Goal: Task Accomplishment & Management: Manage account settings

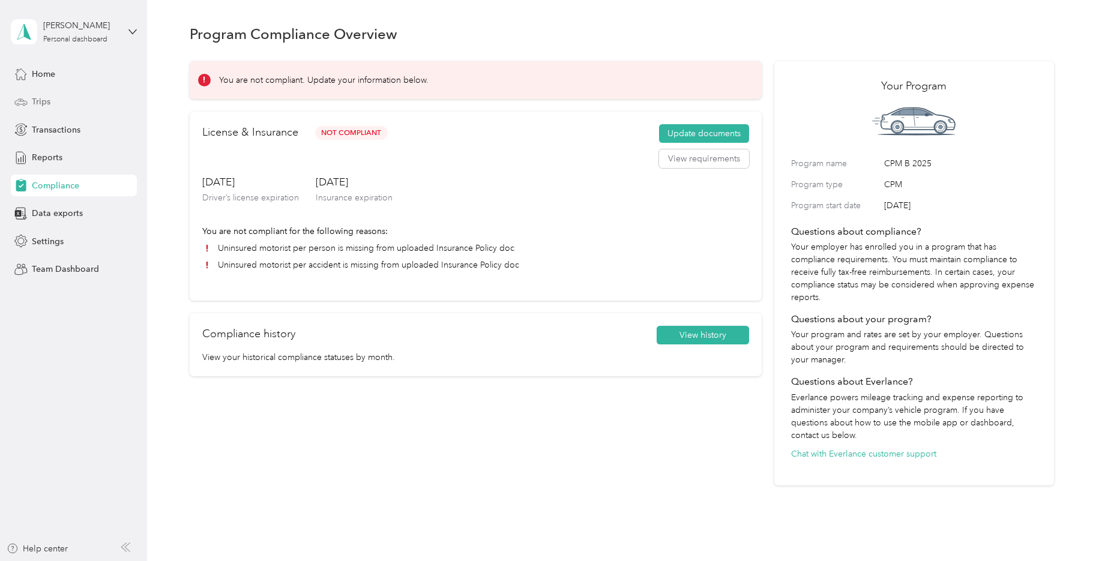
click at [30, 101] on div "Trips" at bounding box center [74, 102] width 126 height 22
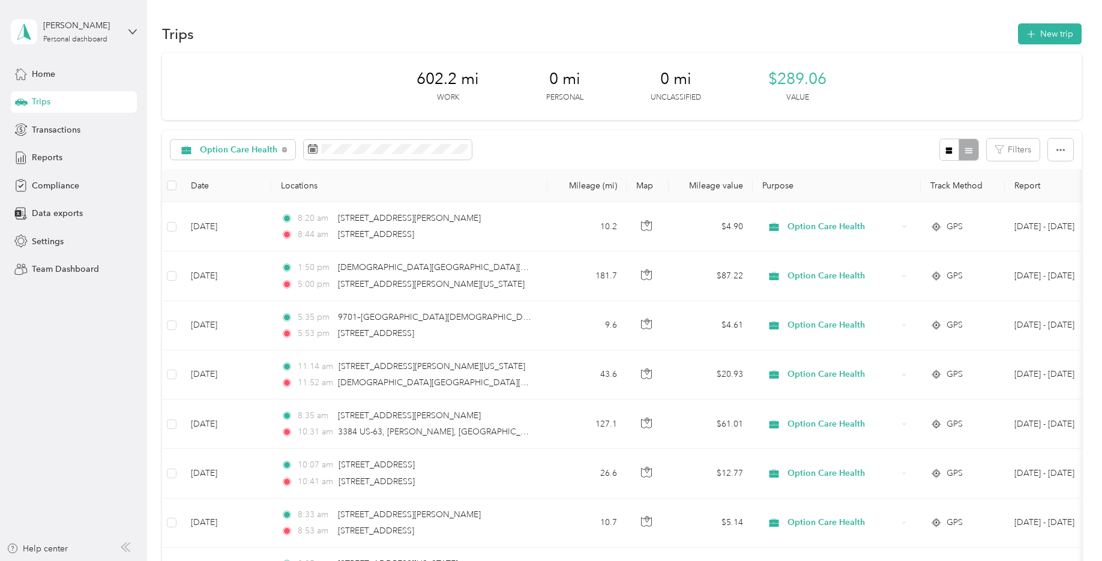
click at [918, 71] on div "602.2 mi Work 0 mi Personal 0 mi Unclassified $289.06 Value" at bounding box center [622, 86] width 920 height 67
click at [77, 128] on span "Transactions" at bounding box center [56, 130] width 49 height 13
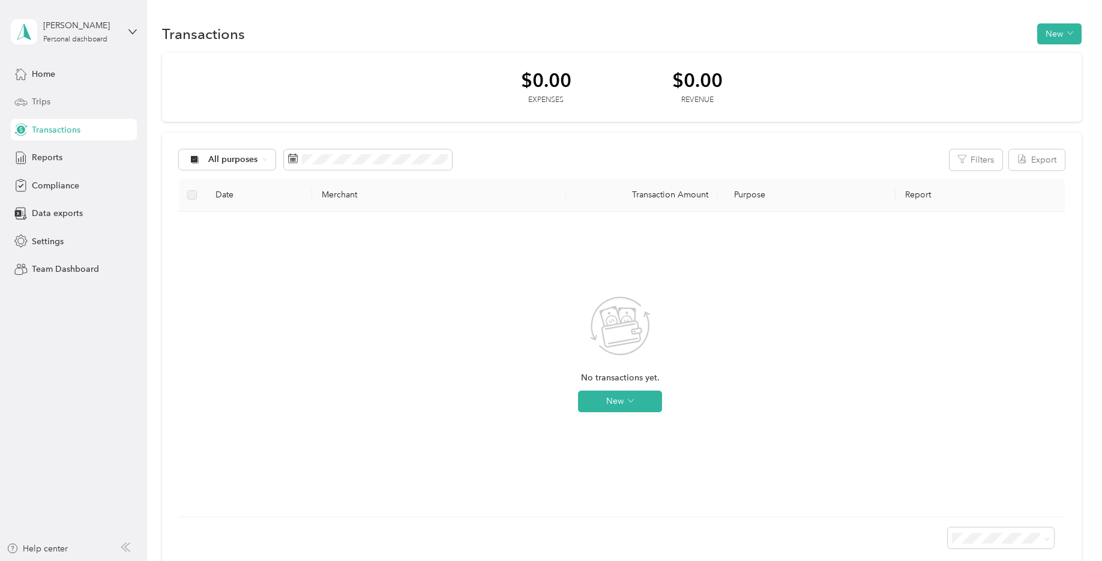
click at [58, 104] on div "Trips" at bounding box center [74, 102] width 126 height 22
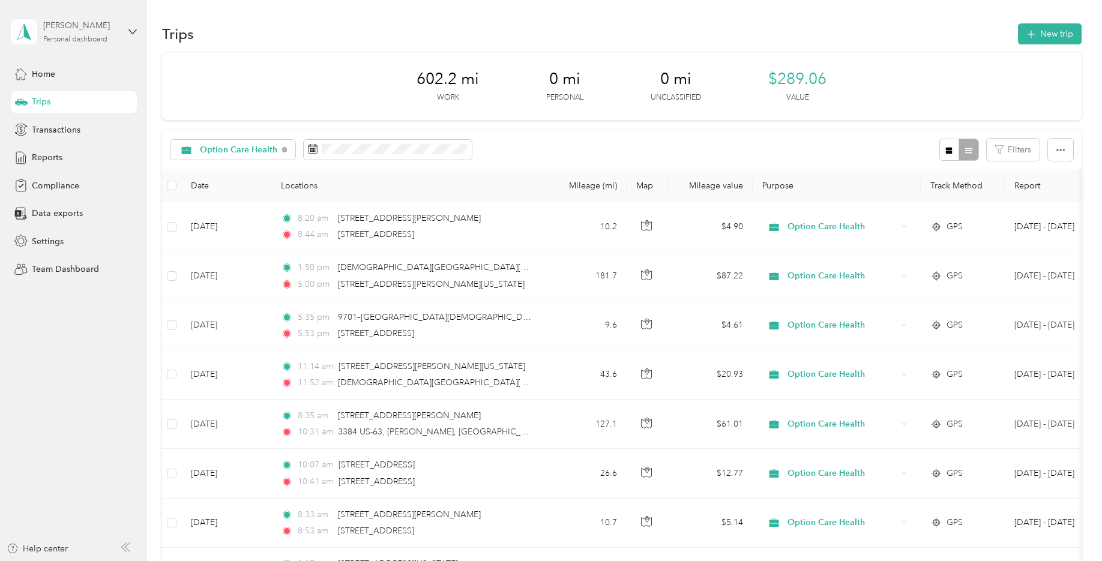
click at [77, 38] on div "Personal dashboard" at bounding box center [75, 39] width 64 height 7
click at [56, 101] on div "Team dashboard" at bounding box center [205, 91] width 372 height 21
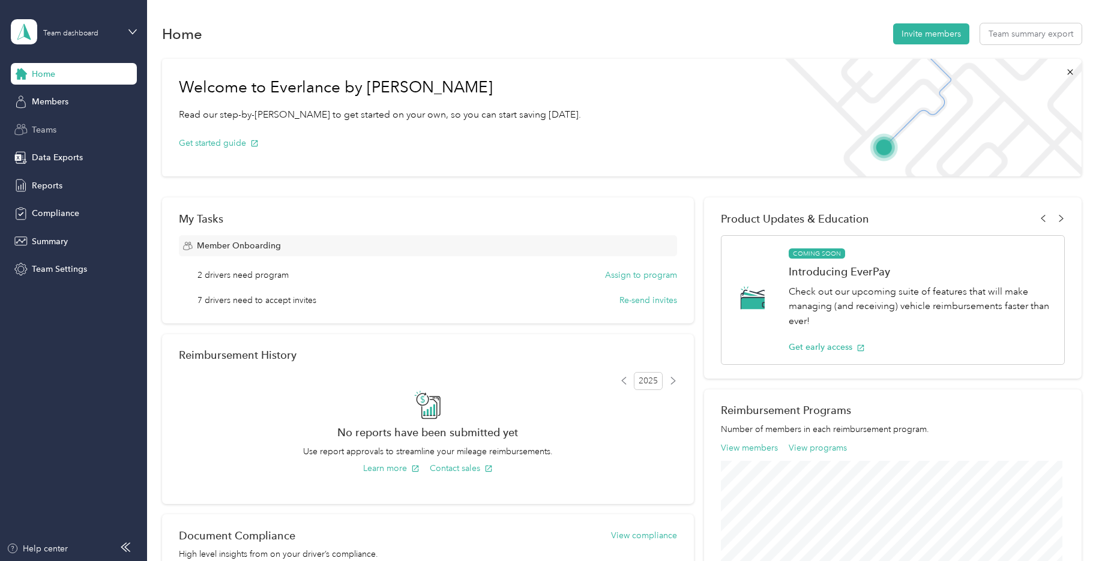
click at [65, 132] on div "Teams" at bounding box center [74, 130] width 126 height 22
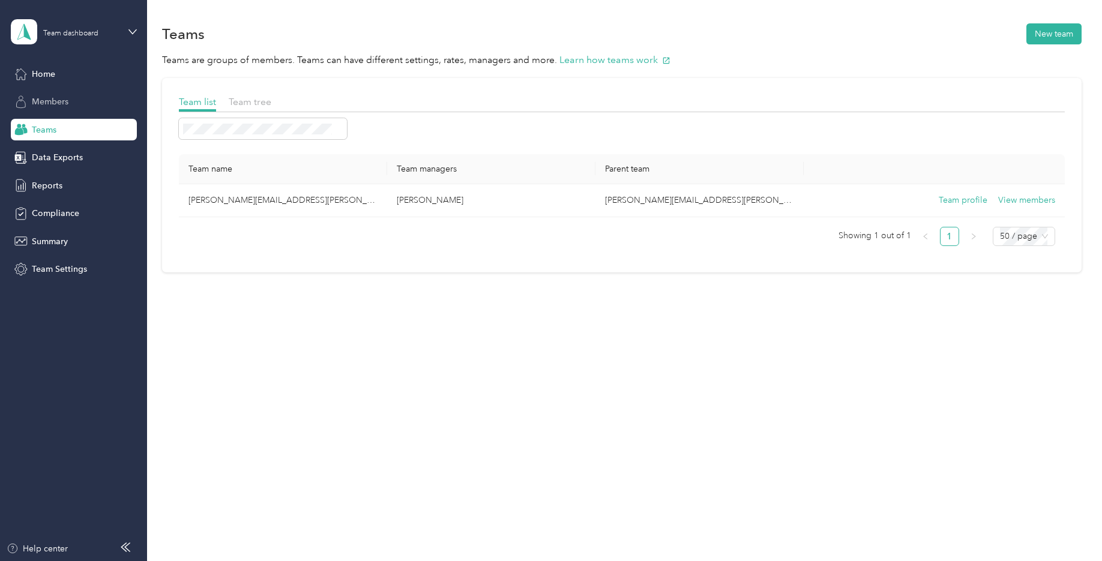
click at [62, 100] on span "Members" at bounding box center [50, 101] width 37 height 13
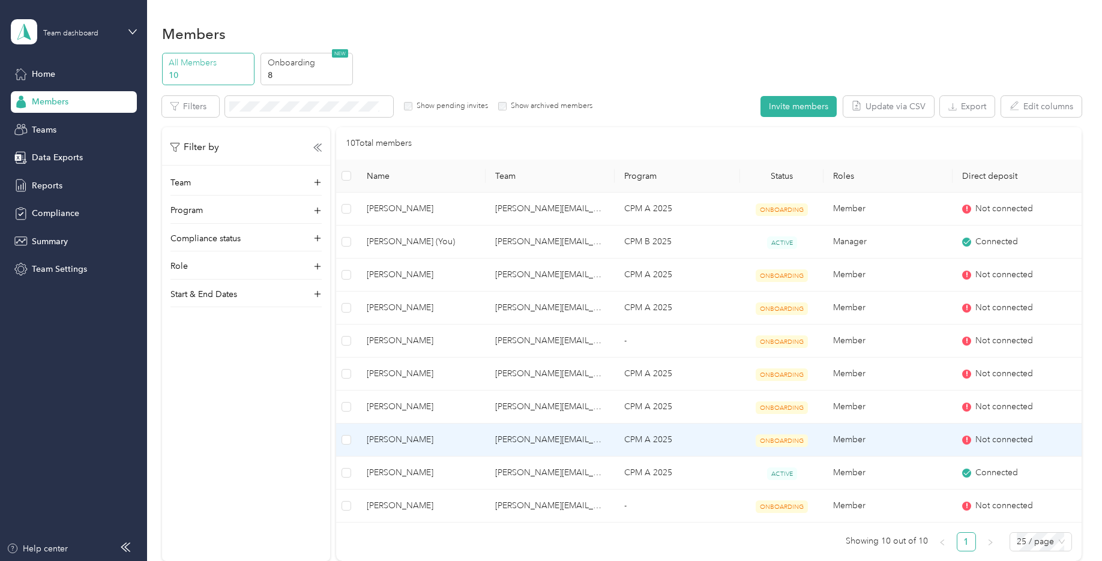
click at [975, 439] on span "Not connected" at bounding box center [1004, 439] width 58 height 13
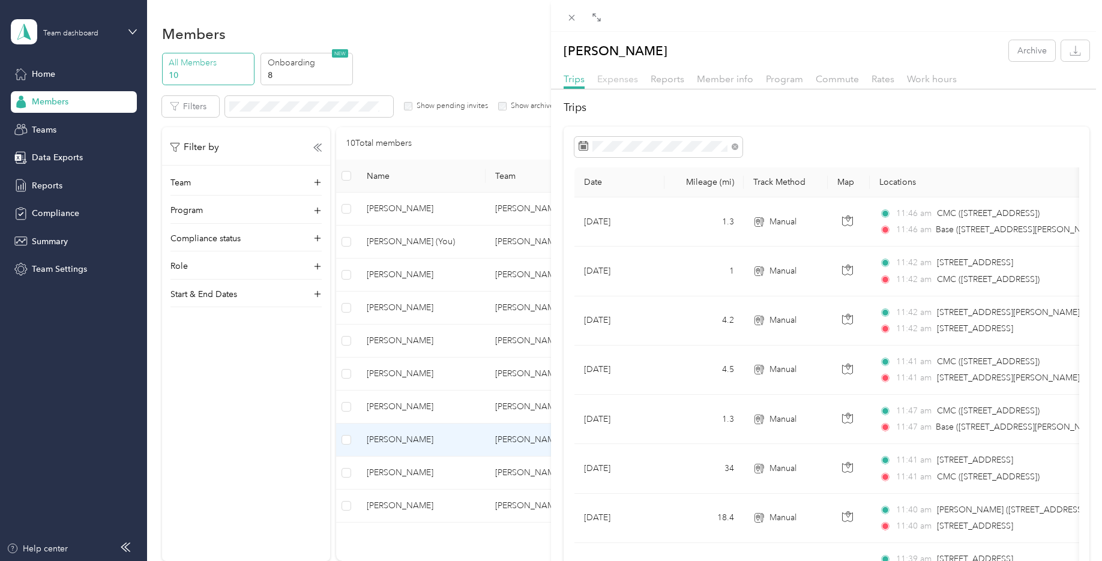
click at [619, 79] on span "Expenses" at bounding box center [617, 78] width 41 height 11
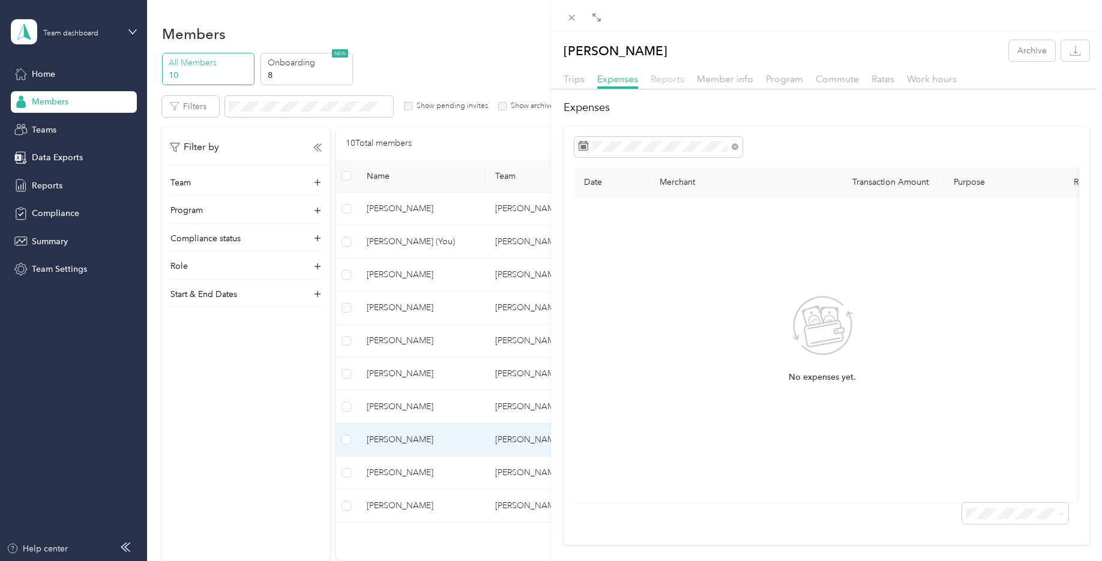
click at [664, 84] on span "Reports" at bounding box center [668, 78] width 34 height 11
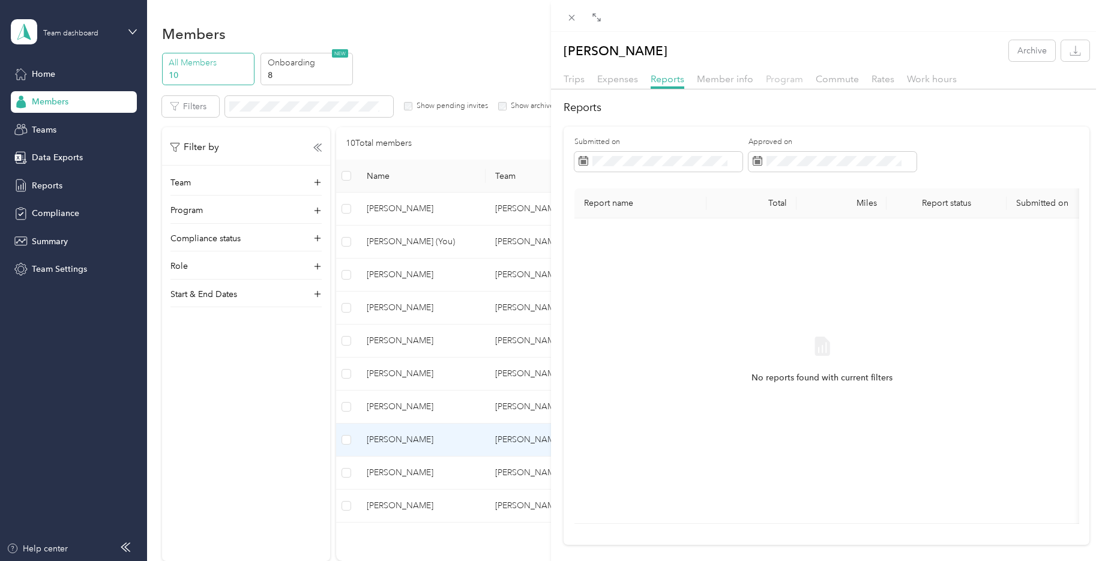
click at [789, 76] on span "Program" at bounding box center [784, 78] width 37 height 11
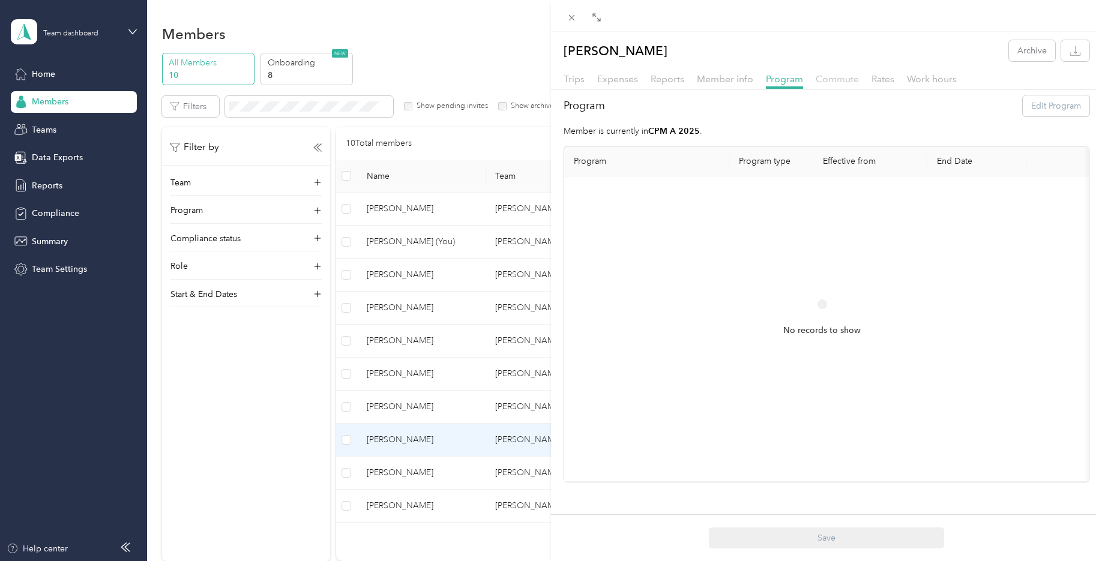
click at [830, 79] on span "Commute" at bounding box center [837, 78] width 43 height 11
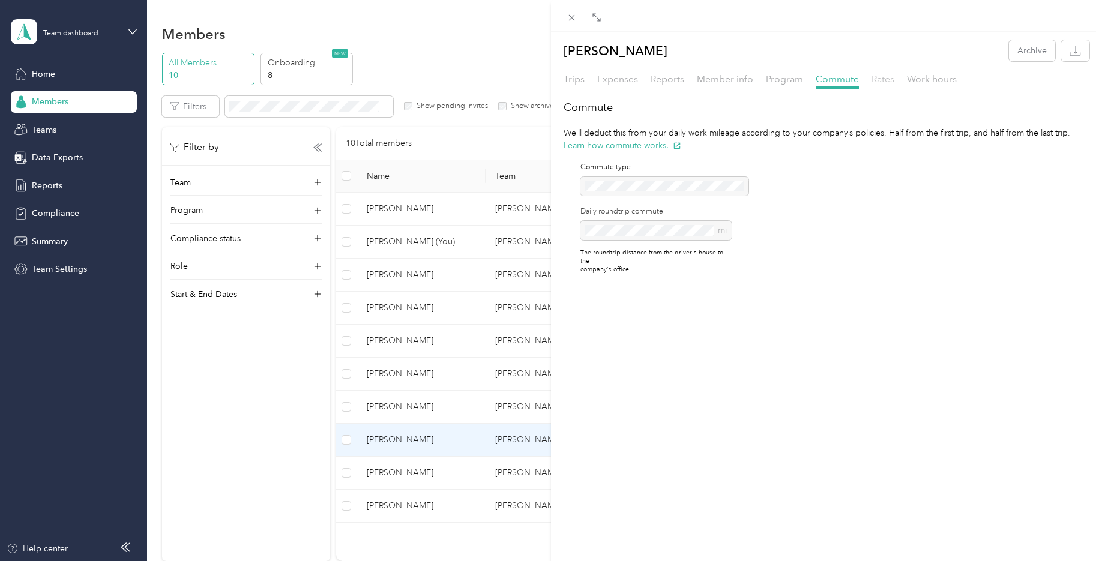
click at [878, 82] on span "Rates" at bounding box center [883, 78] width 23 height 11
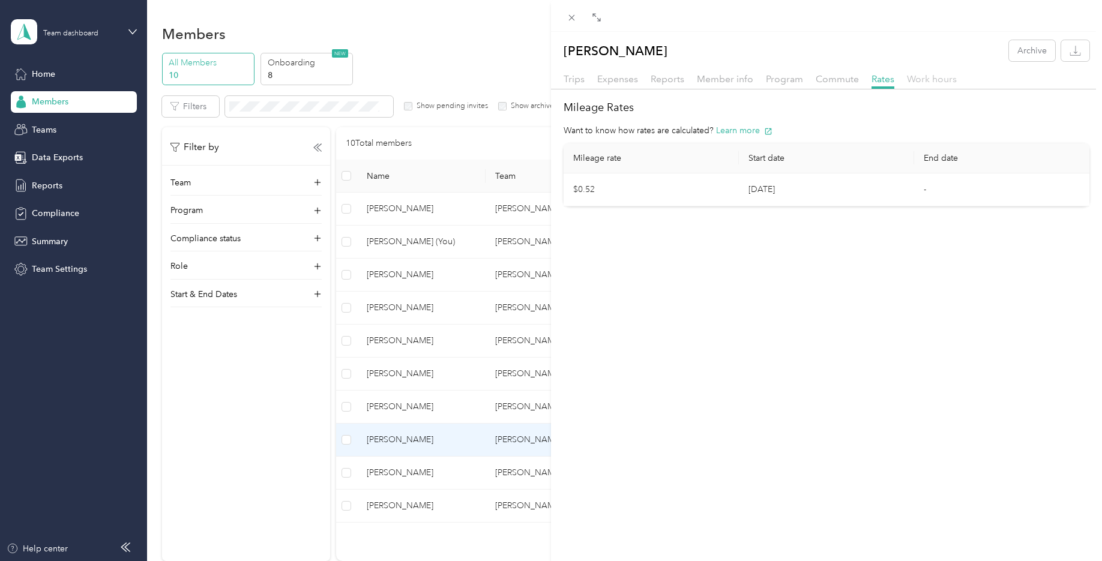
click at [916, 76] on span "Work hours" at bounding box center [932, 78] width 50 height 11
click at [582, 81] on span "Trips" at bounding box center [574, 78] width 21 height 11
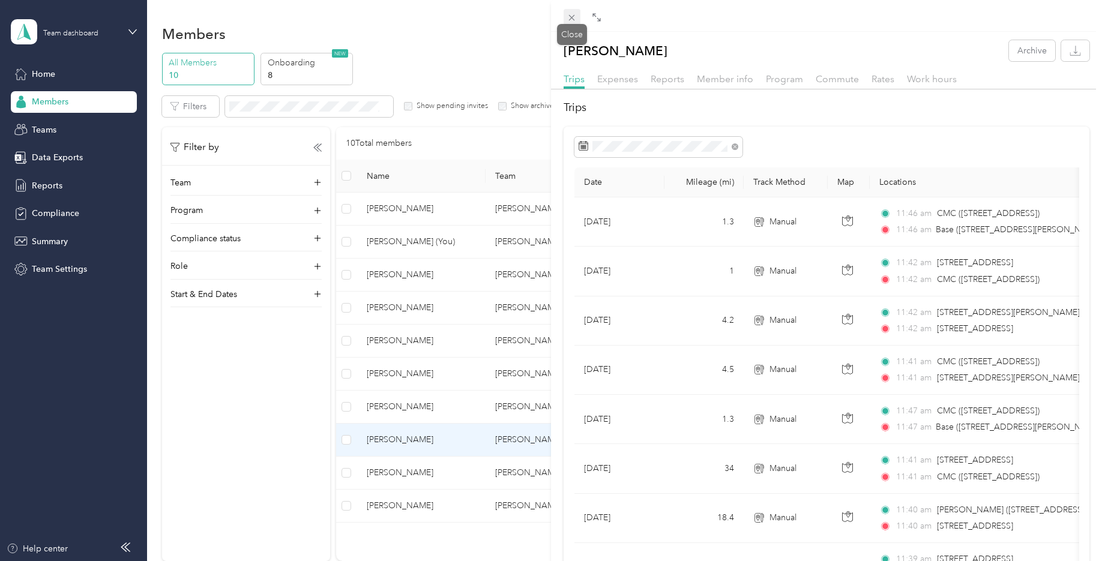
click at [573, 18] on icon at bounding box center [572, 18] width 6 height 6
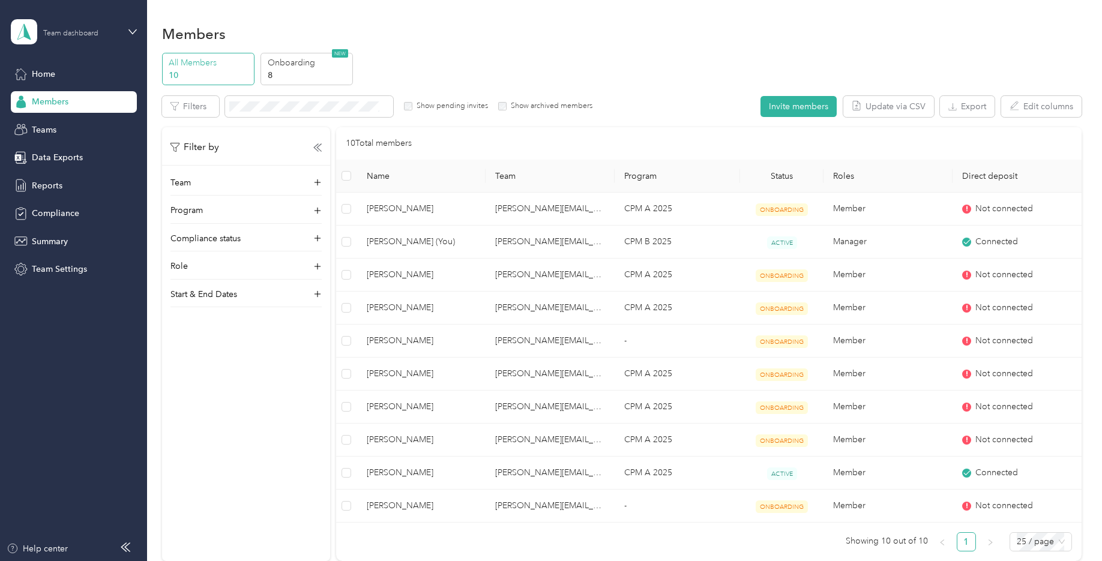
click at [53, 37] on div "Team dashboard" at bounding box center [70, 33] width 55 height 7
click at [79, 122] on div "Personal dashboard" at bounding box center [59, 122] width 76 height 13
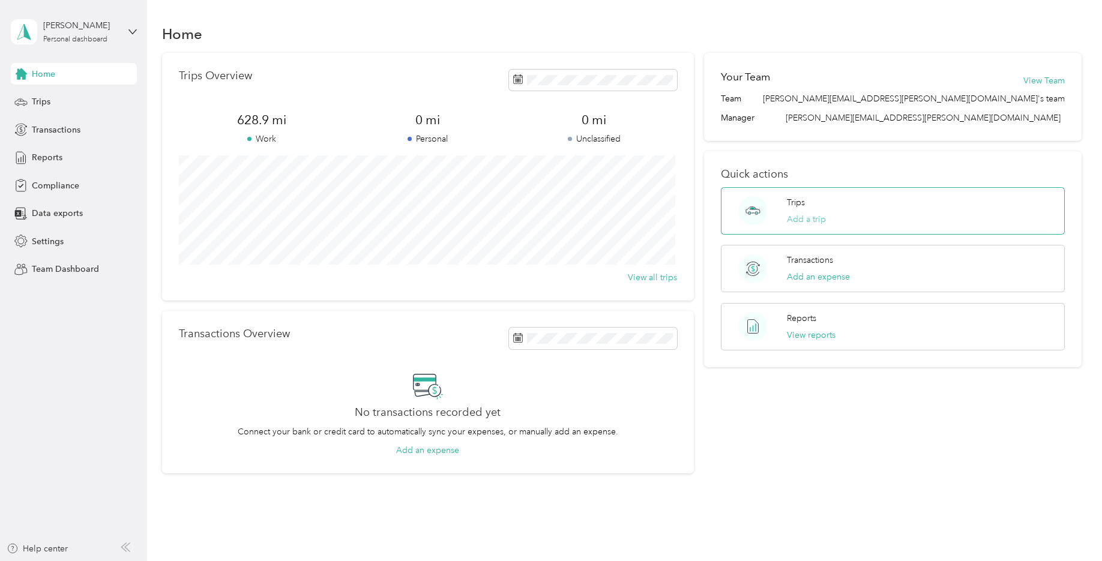
click at [812, 215] on button "Add a trip" at bounding box center [806, 219] width 39 height 13
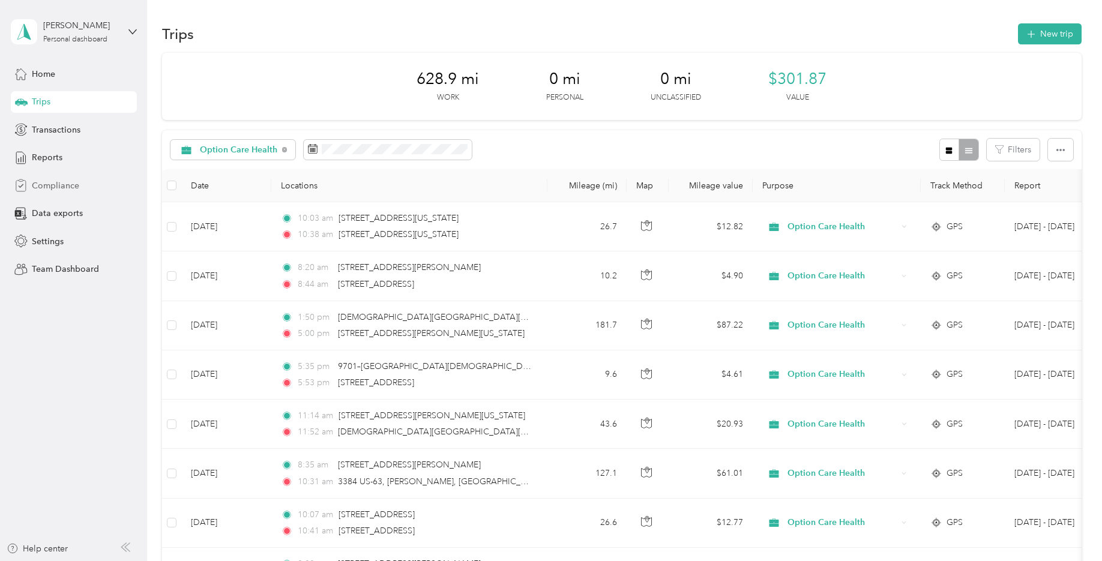
click at [68, 185] on span "Compliance" at bounding box center [55, 185] width 47 height 13
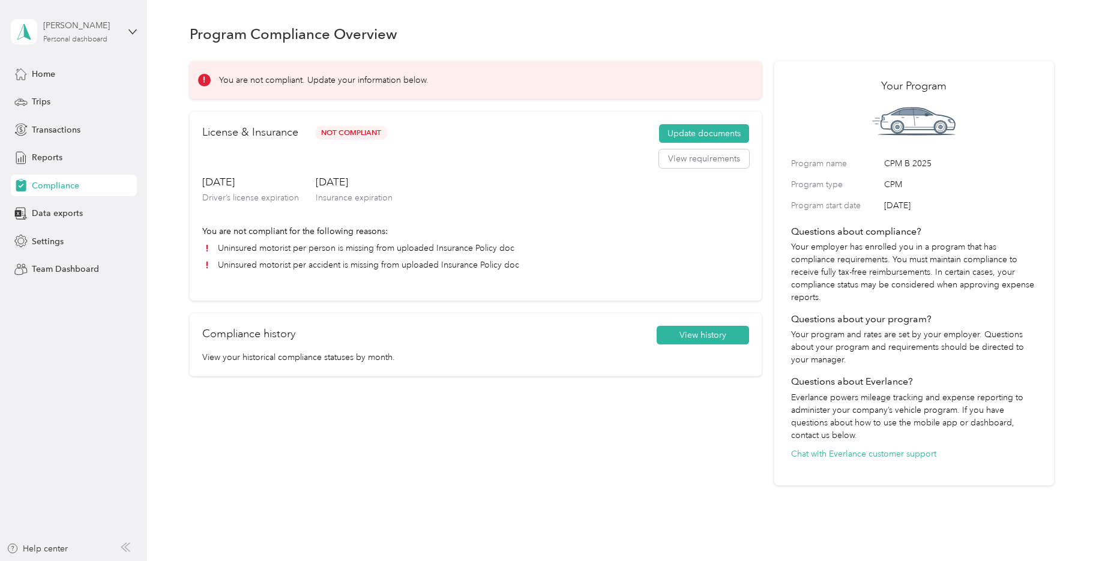
click at [85, 36] on div "Personal dashboard" at bounding box center [75, 39] width 64 height 7
click at [95, 100] on div "Team dashboard" at bounding box center [205, 92] width 372 height 21
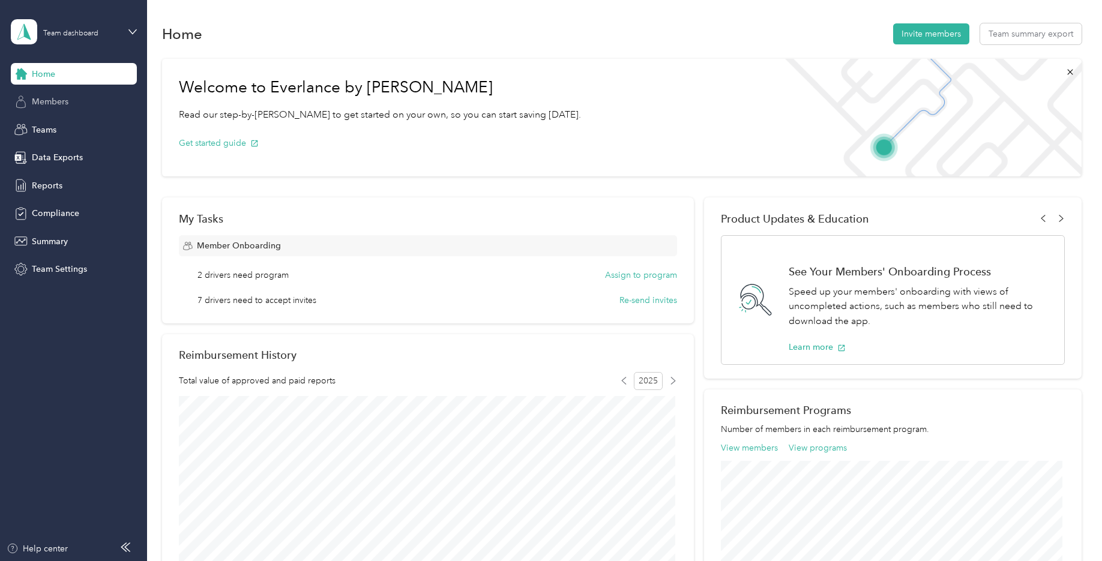
click at [59, 105] on span "Members" at bounding box center [50, 101] width 37 height 13
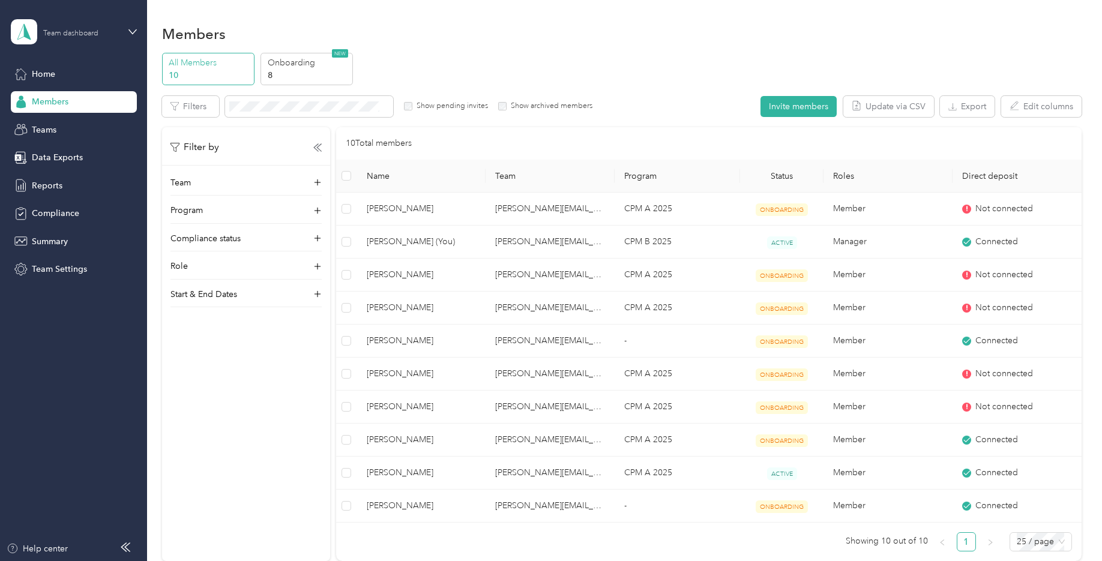
click at [64, 30] on div "Team dashboard" at bounding box center [70, 33] width 55 height 7
click at [83, 125] on div "Personal dashboard" at bounding box center [59, 125] width 76 height 13
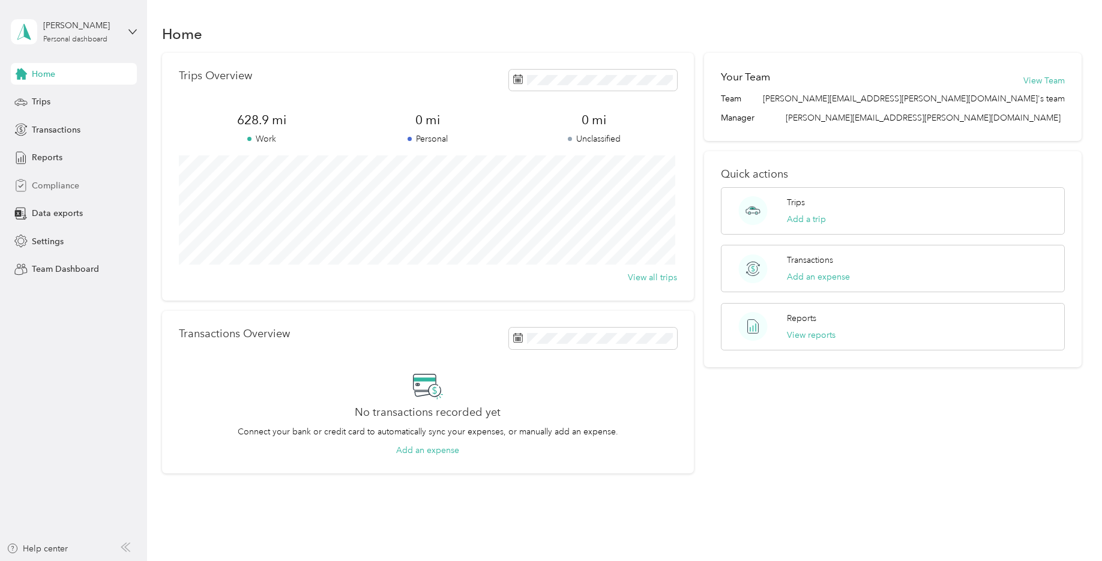
click at [73, 188] on span "Compliance" at bounding box center [55, 185] width 47 height 13
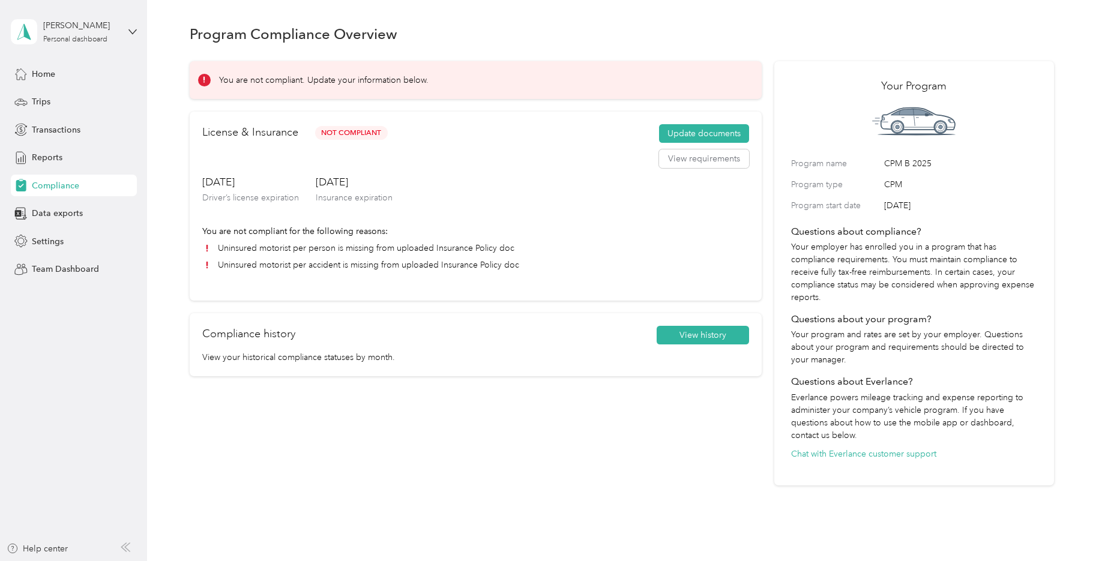
click at [879, 37] on div "Program Compliance Overview" at bounding box center [622, 33] width 864 height 25
click at [683, 137] on button "Update documents" at bounding box center [704, 133] width 90 height 19
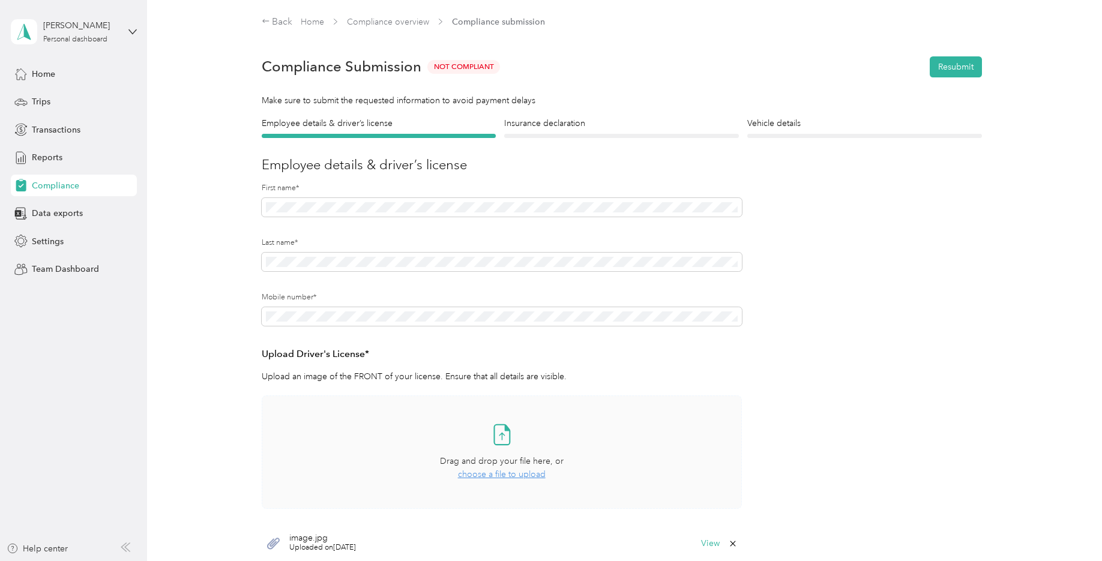
click at [493, 477] on span "choose a file to upload" at bounding box center [502, 474] width 88 height 10
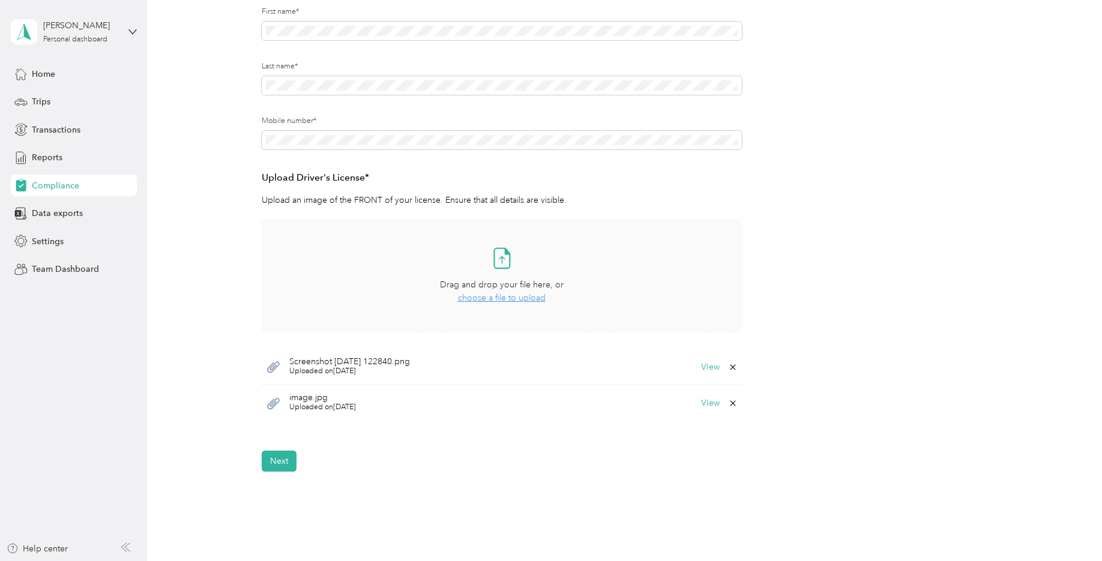
scroll to position [180, 0]
click at [277, 454] on button "Next" at bounding box center [279, 457] width 35 height 21
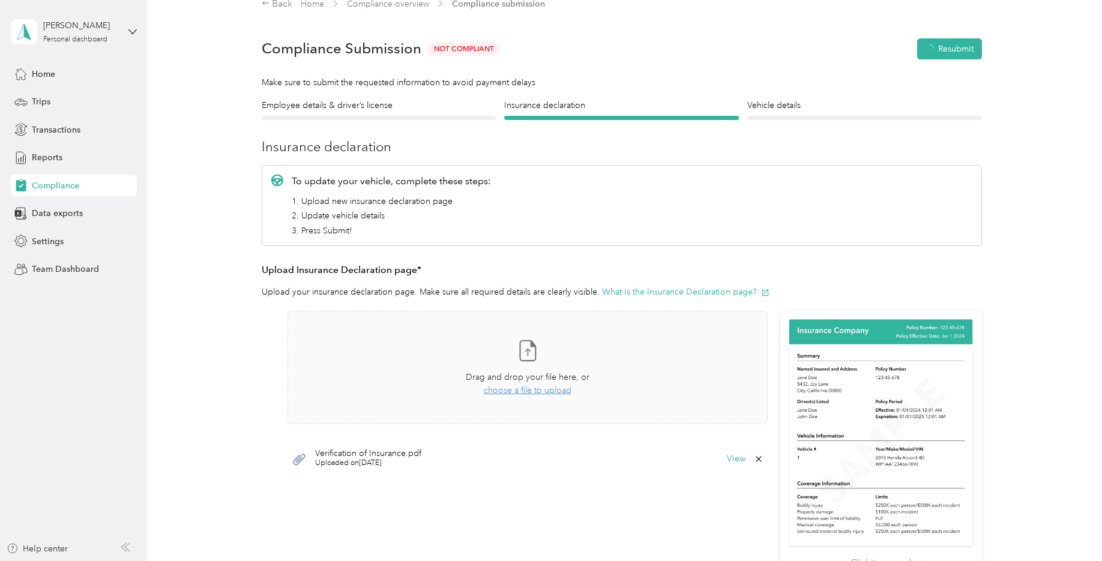
scroll to position [15, 0]
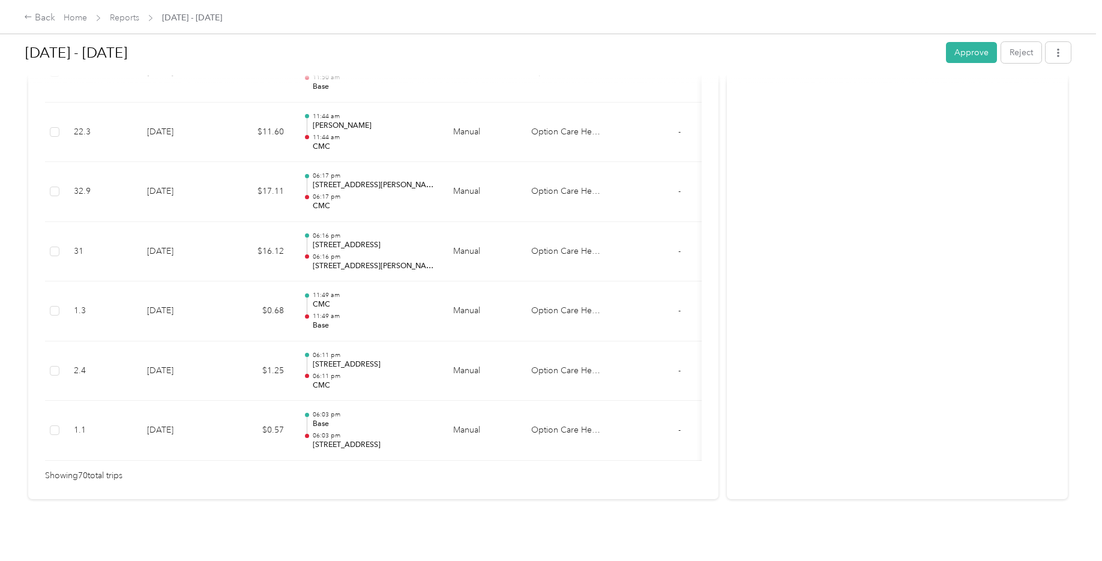
scroll to position [4172, 0]
click at [961, 57] on button "Approve" at bounding box center [971, 52] width 51 height 21
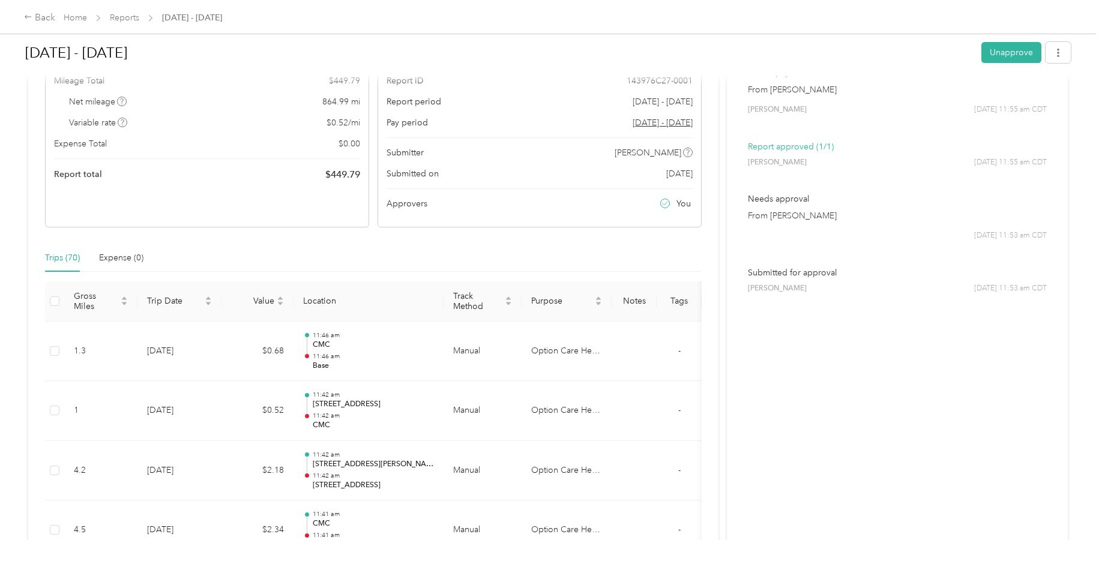
scroll to position [0, 0]
